Goal: Obtain resource: Obtain resource

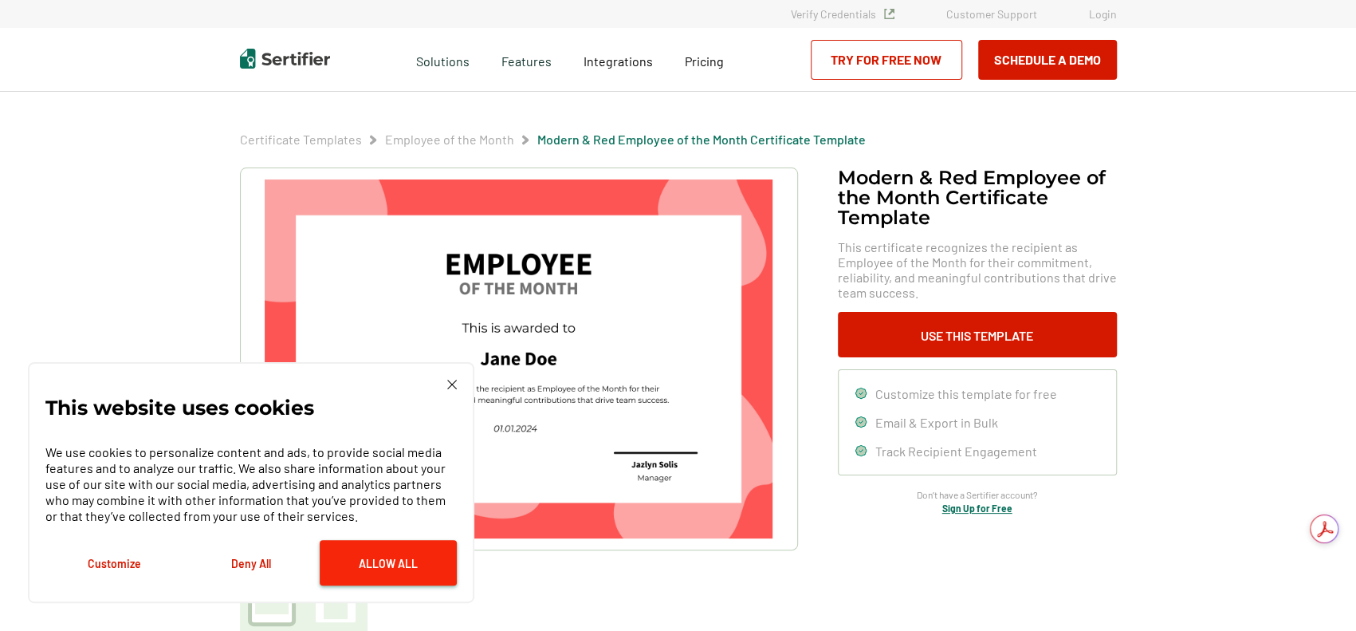
click at [402, 546] on button "Allow All" at bounding box center [388, 562] width 137 height 45
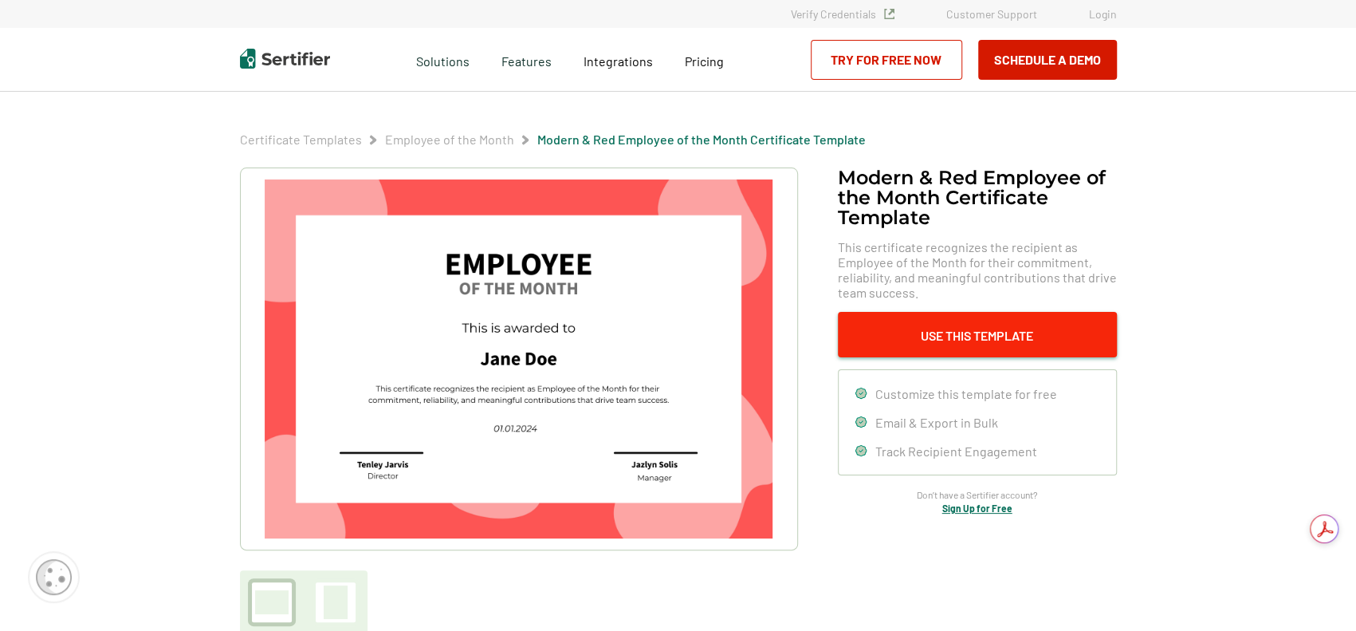
click at [982, 336] on button "Use This Template" at bounding box center [977, 334] width 279 height 45
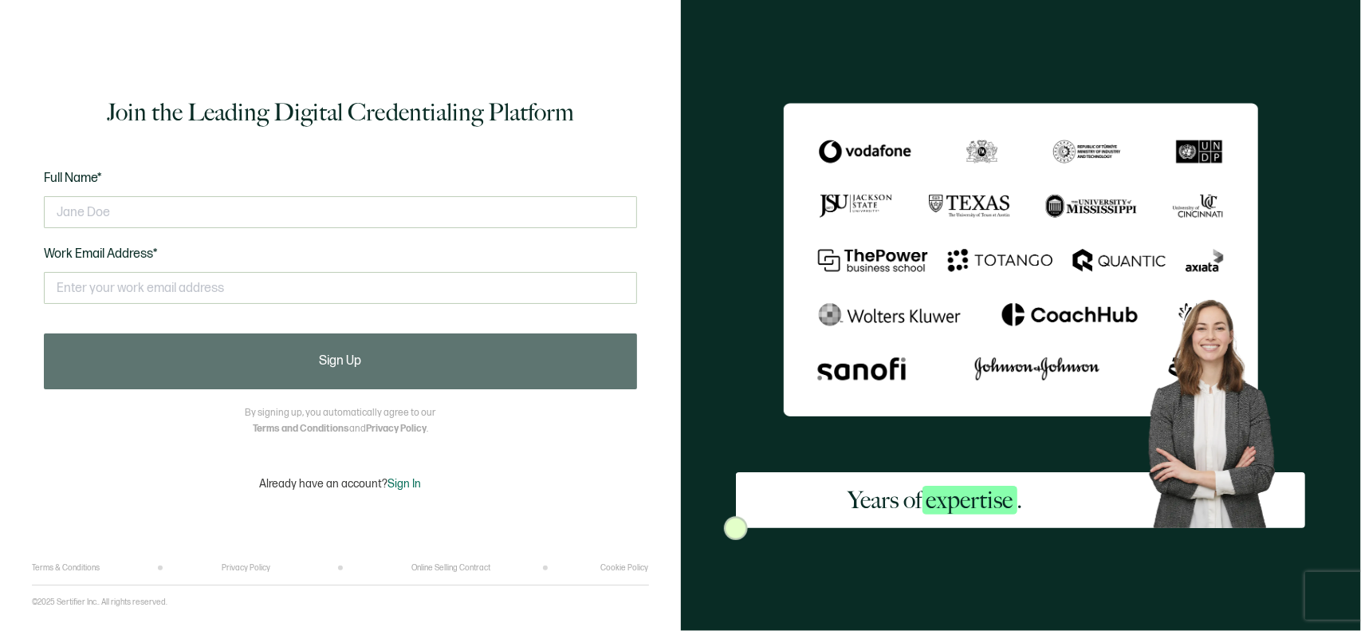
click at [982, 336] on img at bounding box center [1021, 259] width 474 height 313
